Goal: Find contact information: Find contact information

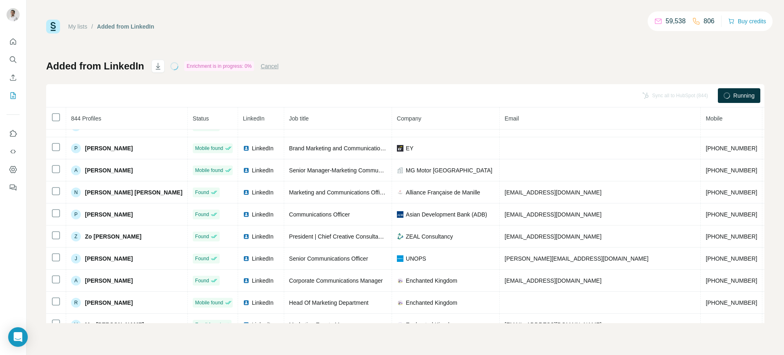
scroll to position [147, 0]
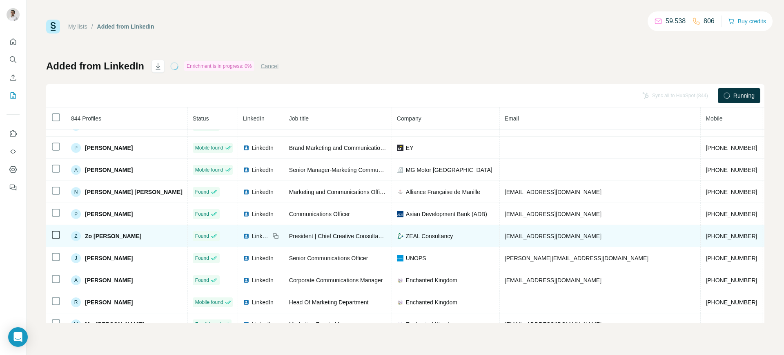
click at [505, 234] on span "zaguila@adb.org" at bounding box center [553, 236] width 97 height 7
click at [243, 235] on div "LinkedIn" at bounding box center [256, 236] width 27 height 8
click at [505, 233] on span "zaguila@adb.org" at bounding box center [553, 236] width 97 height 7
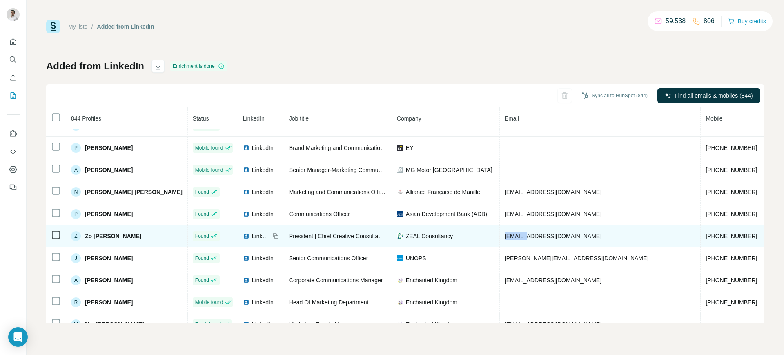
click at [505, 233] on span "zaguila@adb.org" at bounding box center [553, 236] width 97 height 7
copy span "zaguila@adb.org"
click at [273, 235] on icon at bounding box center [276, 236] width 7 height 7
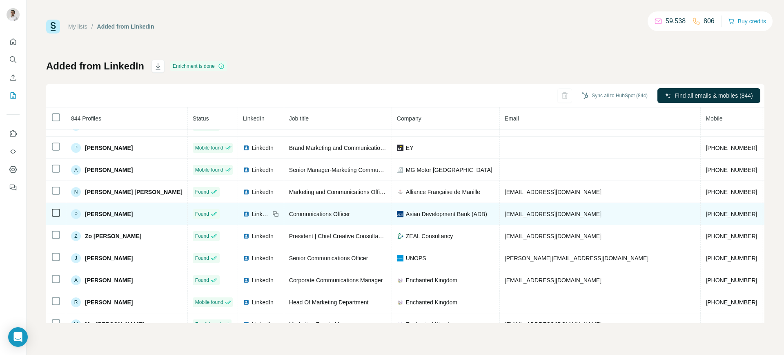
click at [505, 212] on span "pramos@adb.org" at bounding box center [553, 214] width 97 height 7
copy span "pramos@adb.org"
click at [273, 214] on icon at bounding box center [276, 214] width 7 height 7
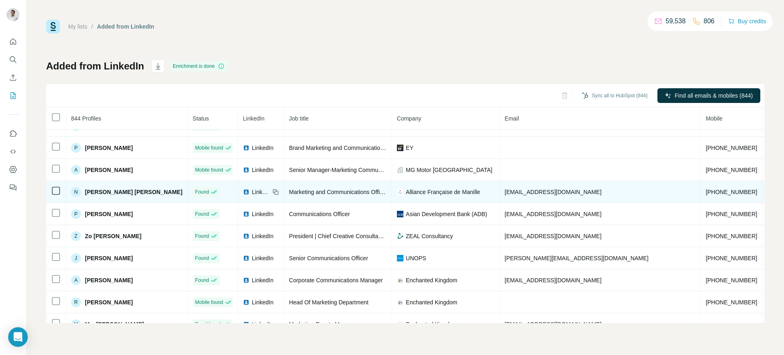
click at [505, 191] on span "nsantos@alliance.ph" at bounding box center [553, 192] width 97 height 7
copy span "nsantos@alliance.ph"
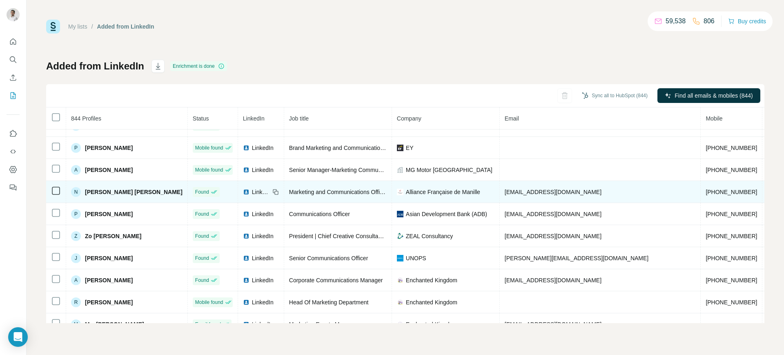
click at [273, 192] on icon at bounding box center [276, 192] width 7 height 7
click at [406, 191] on span "Alliance Française de Manille" at bounding box center [443, 192] width 74 height 8
copy span "Alliance Française de Manille"
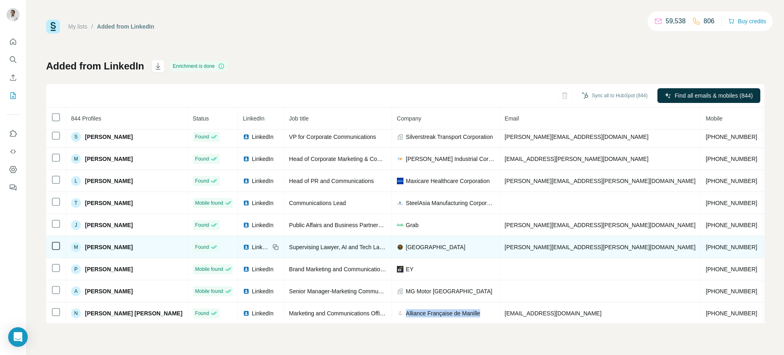
scroll to position [25, 0]
click at [505, 245] on span "marian.regidor@up.edu.ph" at bounding box center [600, 248] width 191 height 7
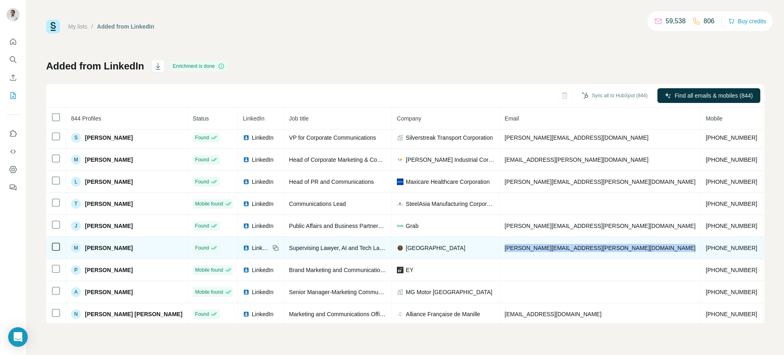
click at [505, 245] on span "marian.regidor@up.edu.ph" at bounding box center [600, 248] width 191 height 7
copy span "marian.regidor@up.edu.ph"
click at [273, 245] on icon at bounding box center [276, 248] width 7 height 7
click at [406, 246] on span "University of the Philippines" at bounding box center [436, 248] width 60 height 8
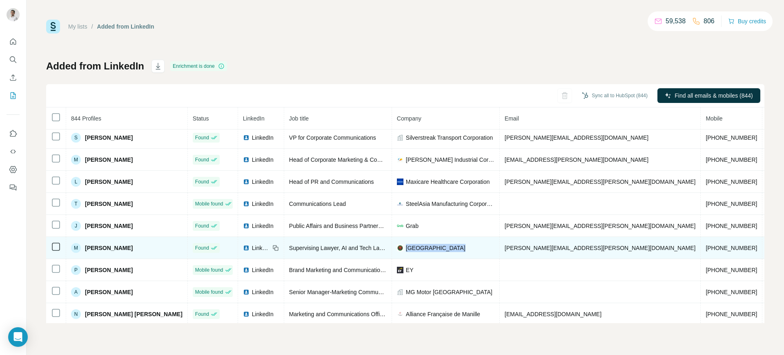
click at [406, 246] on span "University of the Philippines" at bounding box center [436, 248] width 60 height 8
copy span "University of the Philippines"
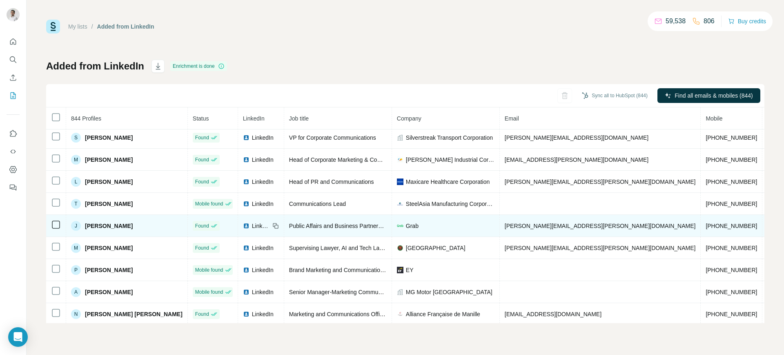
click at [508, 220] on td "joann.yoshida@grabtaxi.com" at bounding box center [600, 226] width 201 height 22
copy span "joann.yoshida@grabtaxi.com"
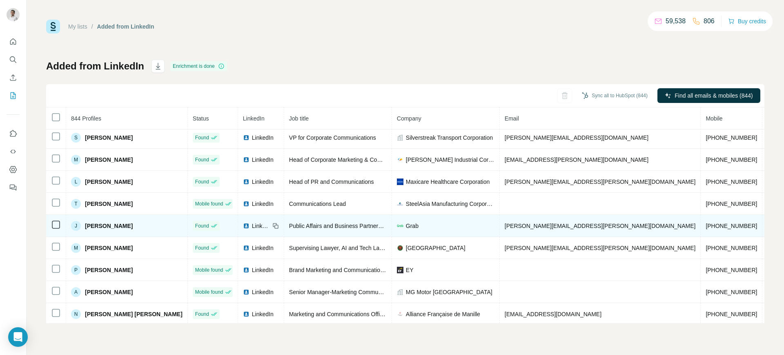
click at [245, 222] on div "LinkedIn" at bounding box center [261, 226] width 36 height 8
click at [273, 223] on icon at bounding box center [276, 226] width 7 height 7
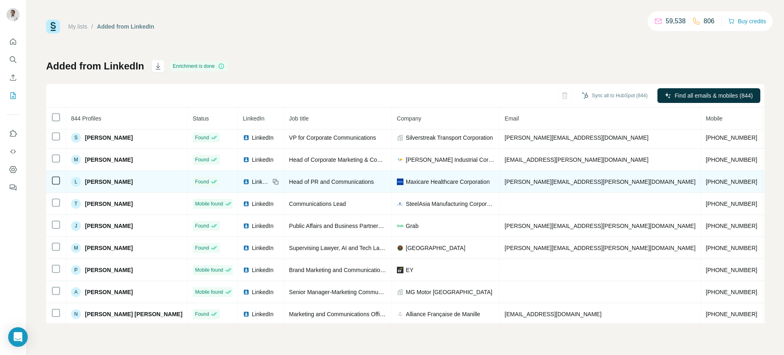
click at [505, 181] on span "patricia.cabading@ogilvy.com" at bounding box center [600, 182] width 191 height 7
click at [243, 180] on img at bounding box center [246, 182] width 7 height 7
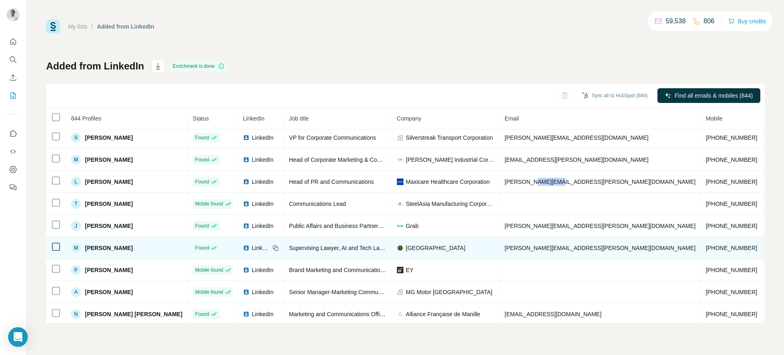
scroll to position [0, 0]
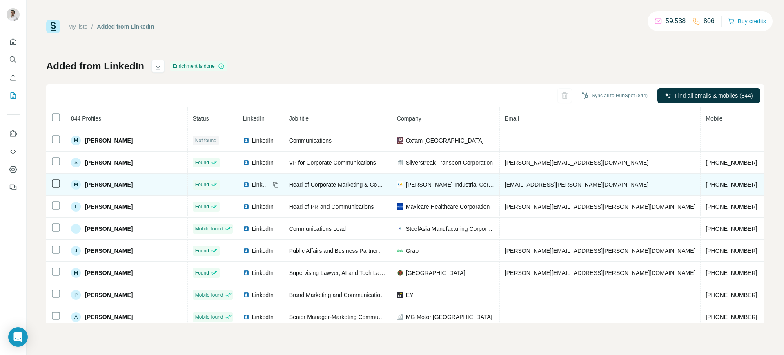
click at [507, 186] on span "may.zamora-cabajar@cic.ph" at bounding box center [577, 184] width 144 height 7
copy span "may.zamora-cabajar@cic.ph"
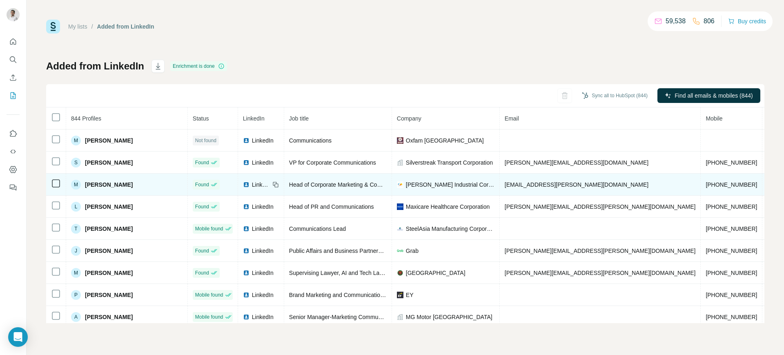
click at [273, 183] on icon at bounding box center [276, 184] width 7 height 7
click at [423, 181] on span "Concepcion Industrial Corporation" at bounding box center [450, 185] width 89 height 8
copy span "Concepcion Industrial Corporation"
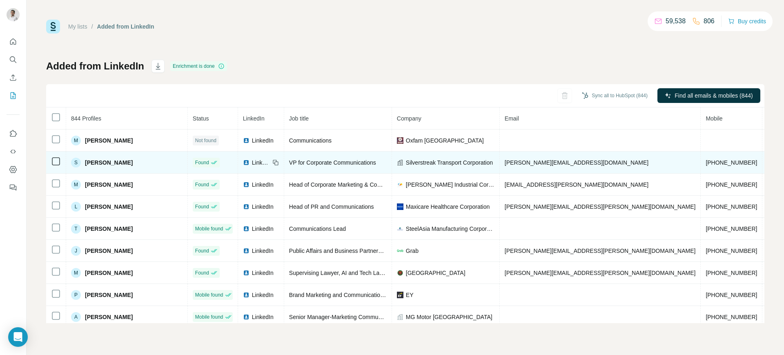
click at [505, 159] on span "sheryl@silverstreaktransport.com" at bounding box center [577, 162] width 144 height 7
copy span "sheryl@silverstreaktransport.com"
click at [273, 161] on icon at bounding box center [275, 162] width 4 height 4
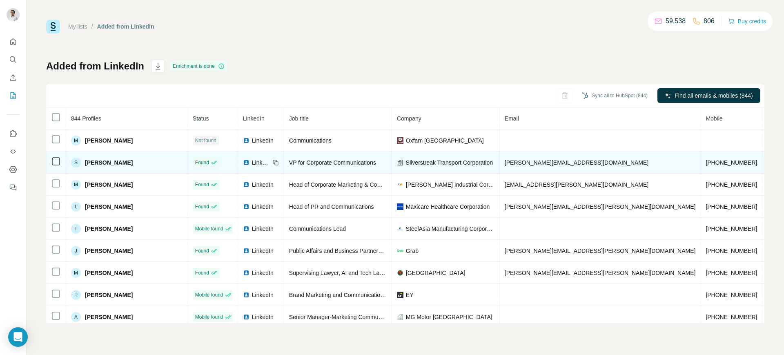
click at [406, 159] on span "Silverstreak Transport Corporation" at bounding box center [449, 163] width 87 height 8
